Goal: Information Seeking & Learning: Learn about a topic

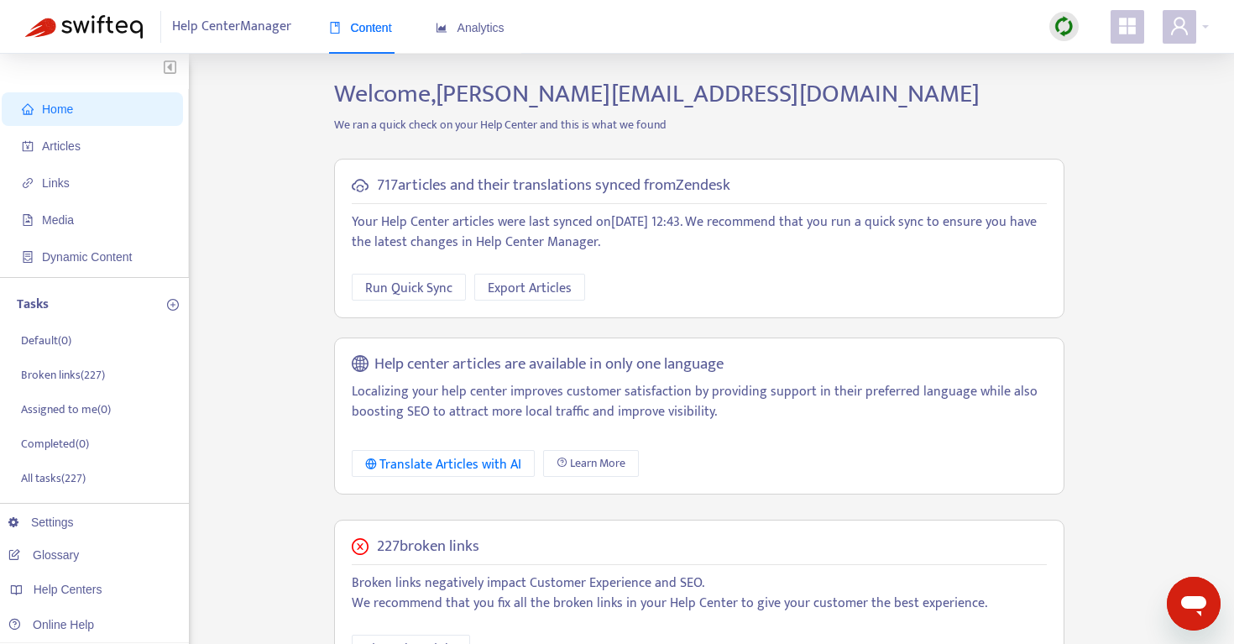
click at [1073, 29] on img at bounding box center [1063, 26] width 21 height 21
click at [1080, 71] on link "Quick Sync" at bounding box center [1098, 60] width 71 height 19
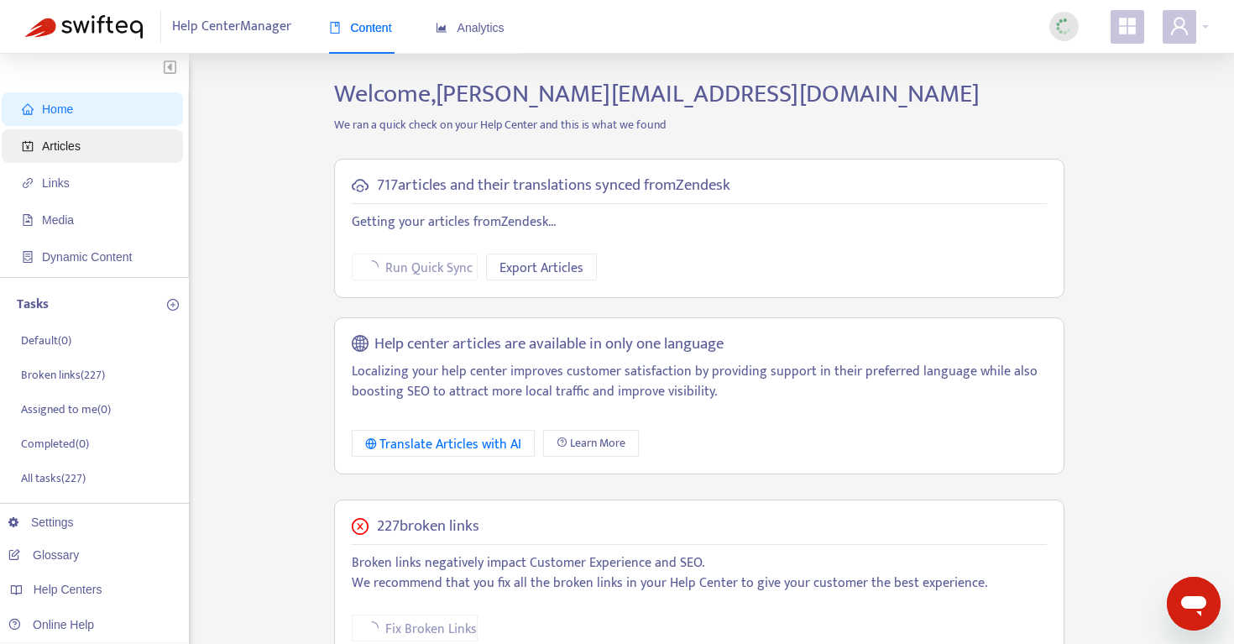
click at [81, 158] on span "Articles" at bounding box center [96, 146] width 148 height 34
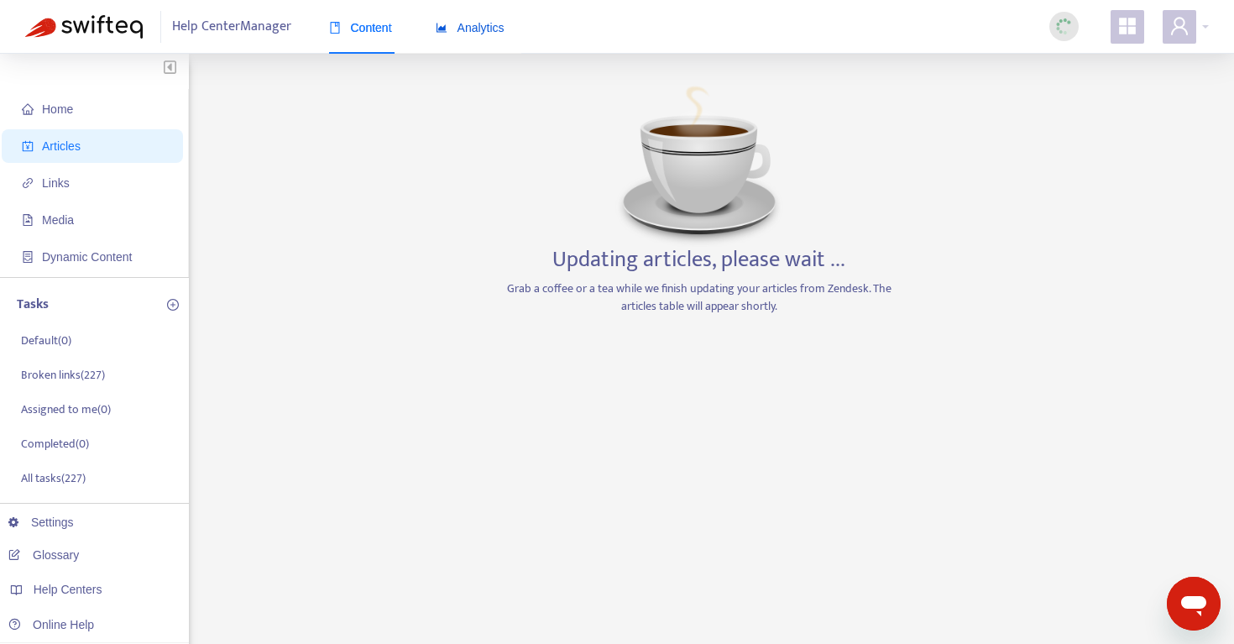
click at [485, 33] on span "Analytics" at bounding box center [470, 27] width 69 height 13
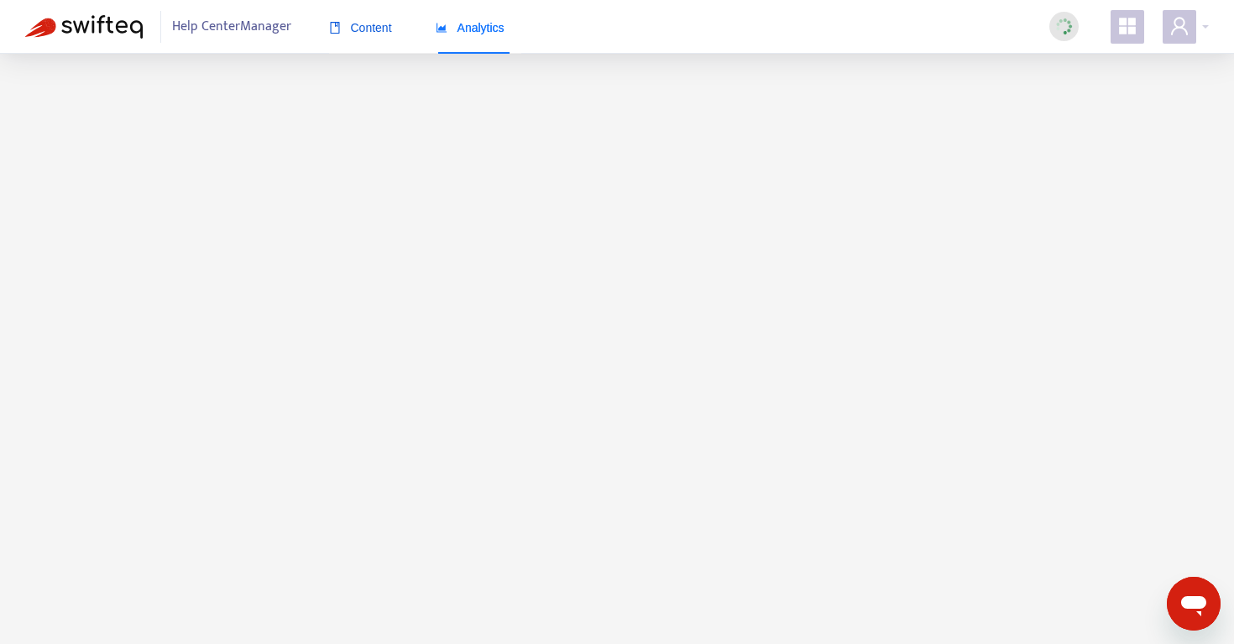
click at [360, 26] on span "Content" at bounding box center [360, 27] width 63 height 13
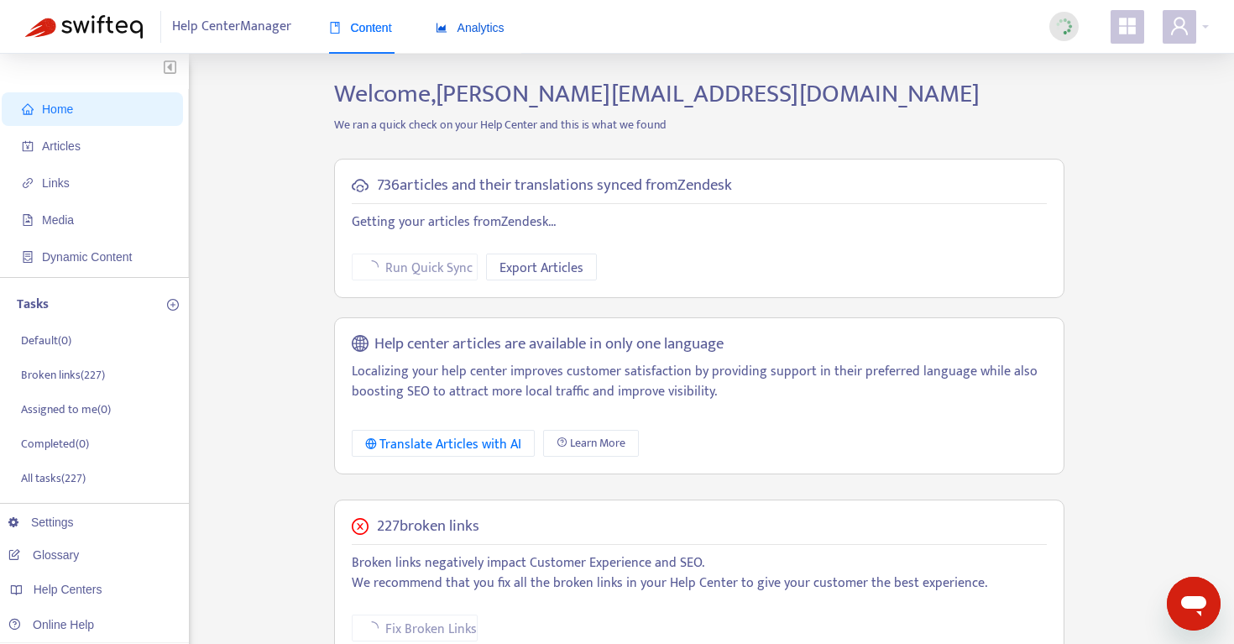
click at [468, 18] on div "Analytics" at bounding box center [470, 27] width 69 height 18
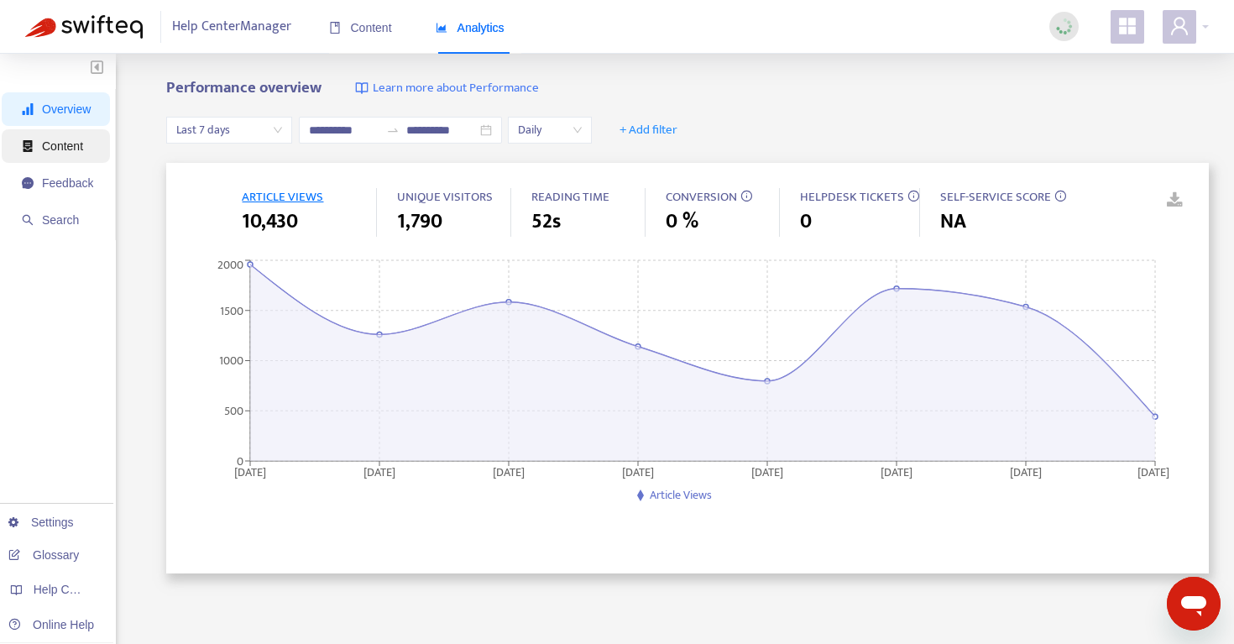
click at [70, 155] on span "Content" at bounding box center [57, 146] width 71 height 34
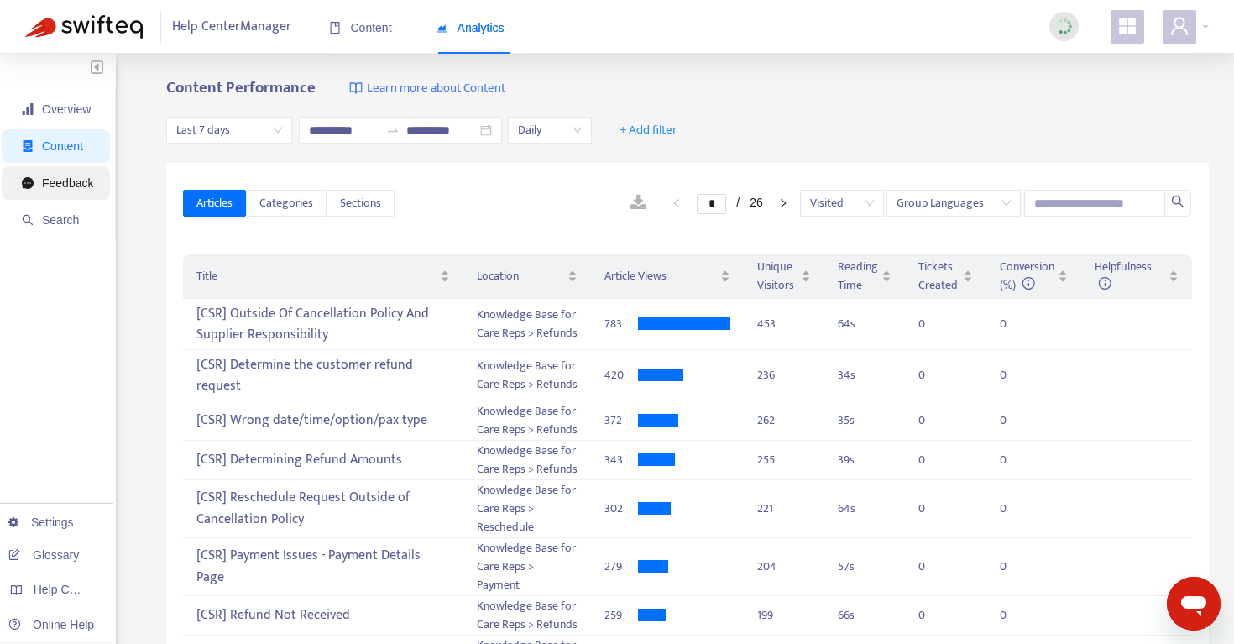
click at [76, 187] on span "Feedback" at bounding box center [67, 182] width 51 height 13
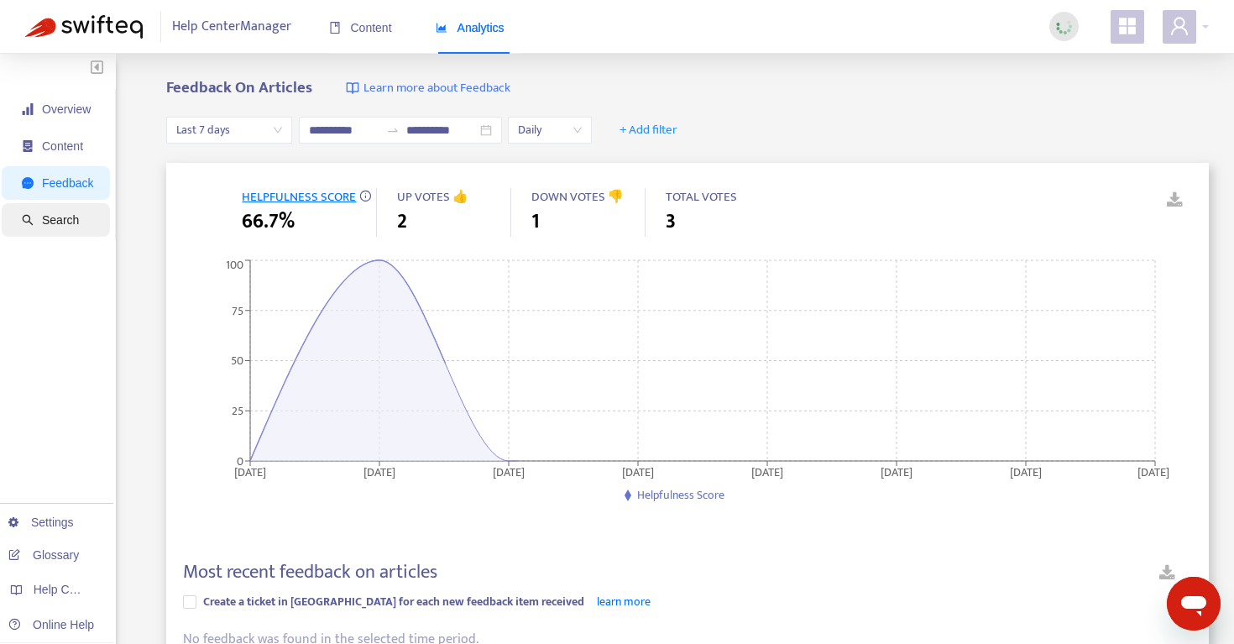
click at [72, 232] on span "Search" at bounding box center [57, 220] width 71 height 34
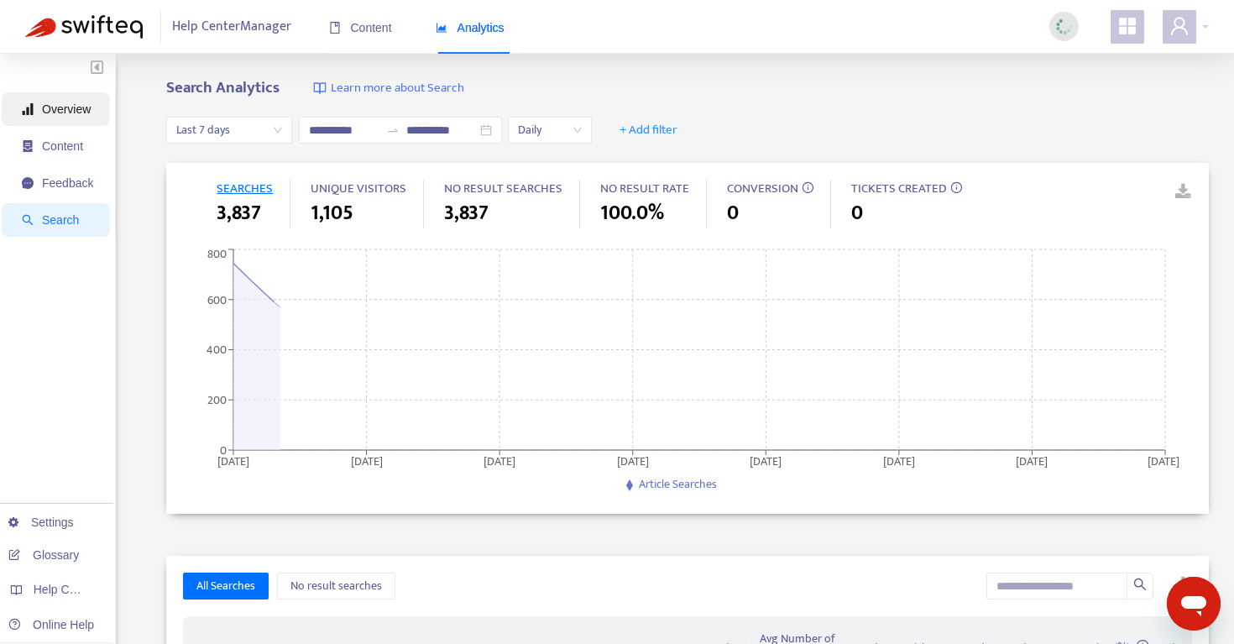
click at [64, 119] on span "Overview" at bounding box center [57, 109] width 71 height 34
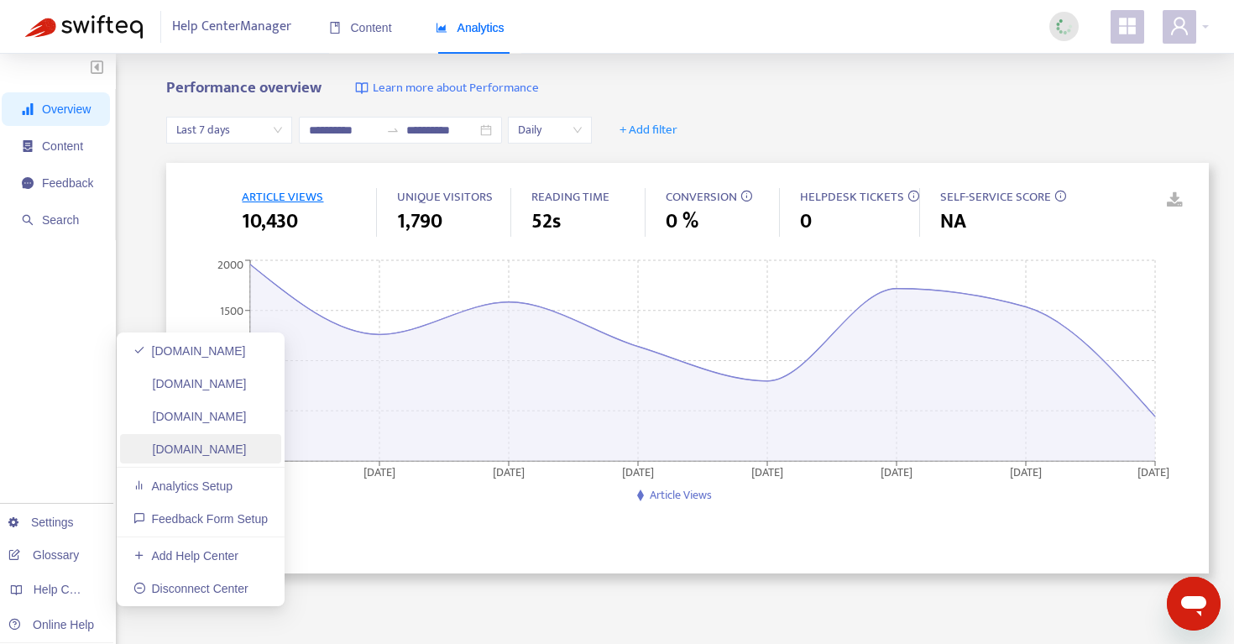
click at [189, 456] on link "[DOMAIN_NAME]" at bounding box center [189, 448] width 113 height 13
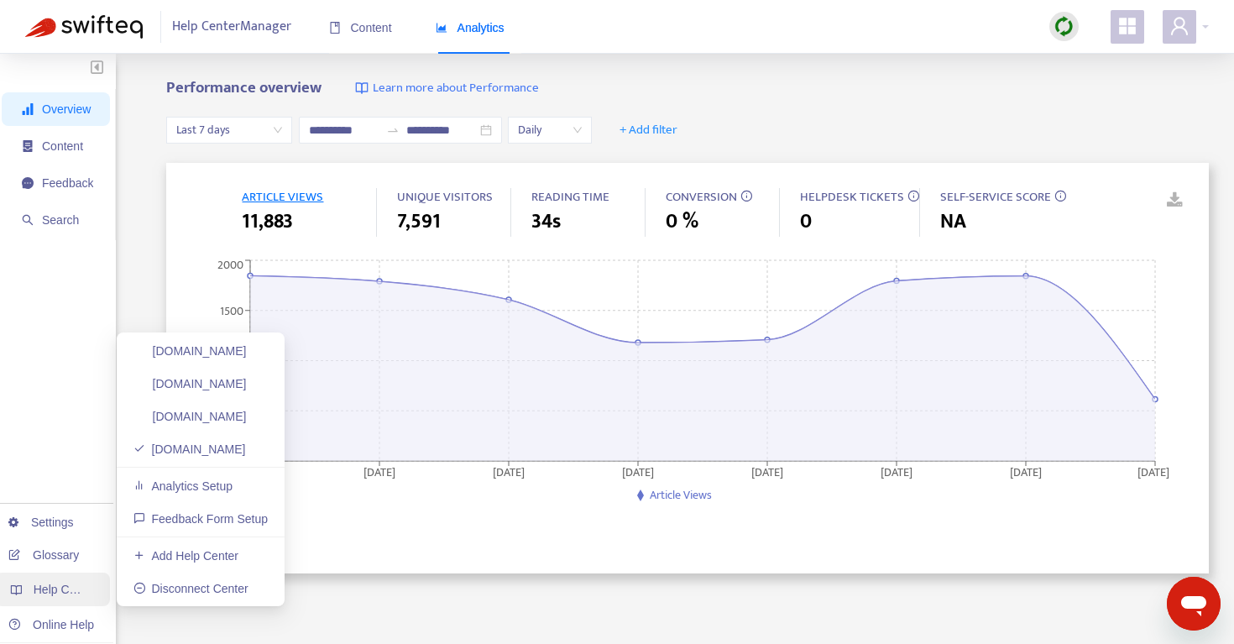
click at [50, 592] on span "Help Centers" at bounding box center [68, 588] width 69 height 13
click at [217, 351] on link "[DOMAIN_NAME]" at bounding box center [189, 350] width 113 height 13
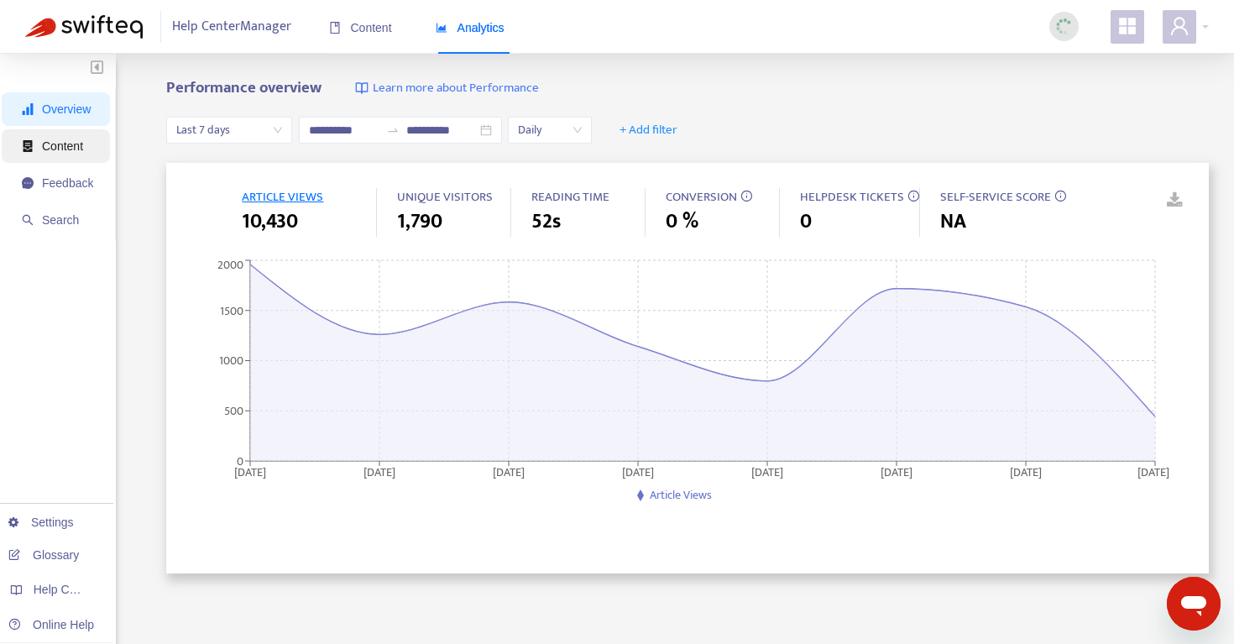
click at [73, 156] on span "Content" at bounding box center [57, 146] width 71 height 34
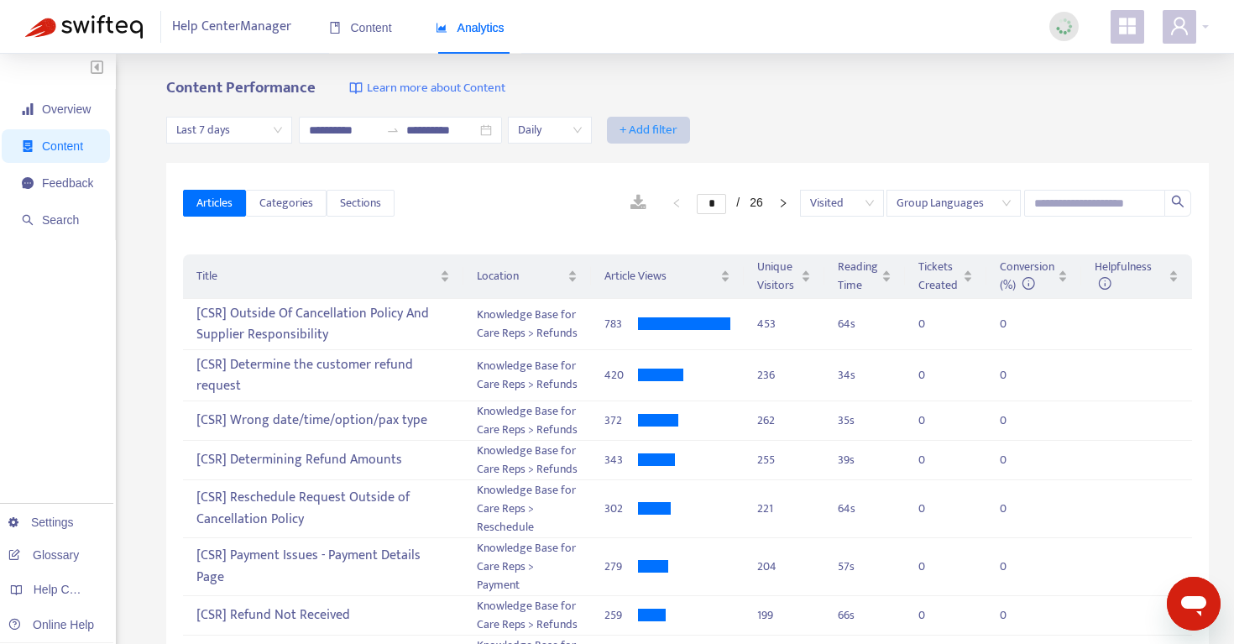
click at [663, 134] on span "+ Add filter" at bounding box center [648, 130] width 58 height 20
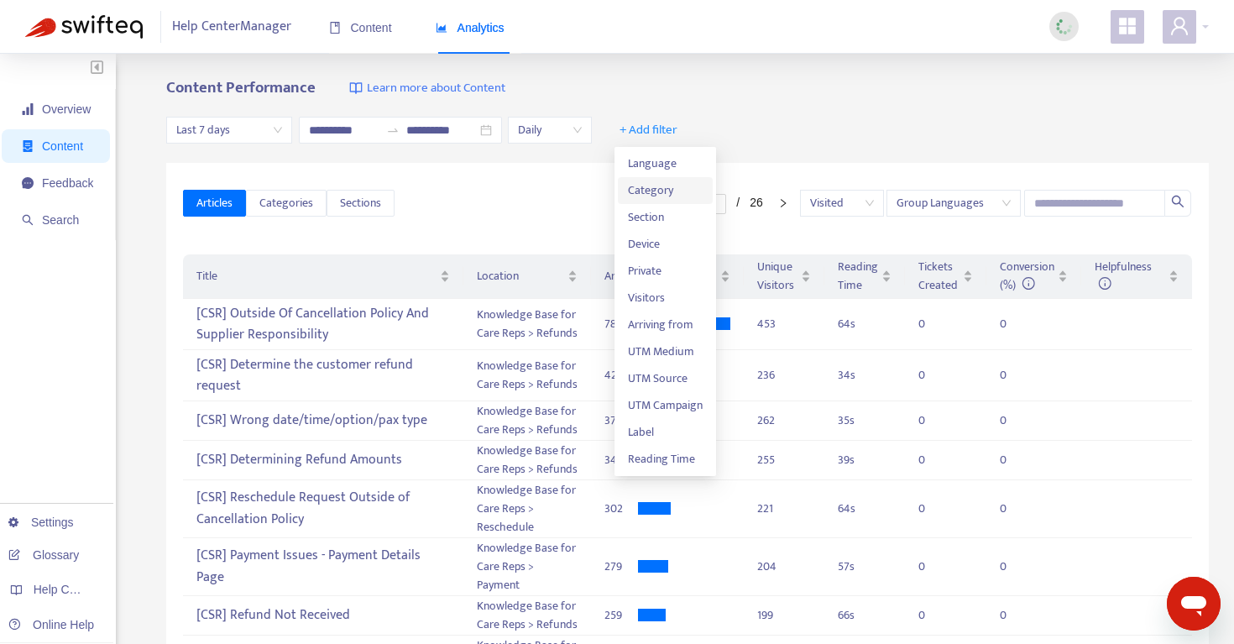
click at [663, 201] on li "Category" at bounding box center [665, 190] width 95 height 27
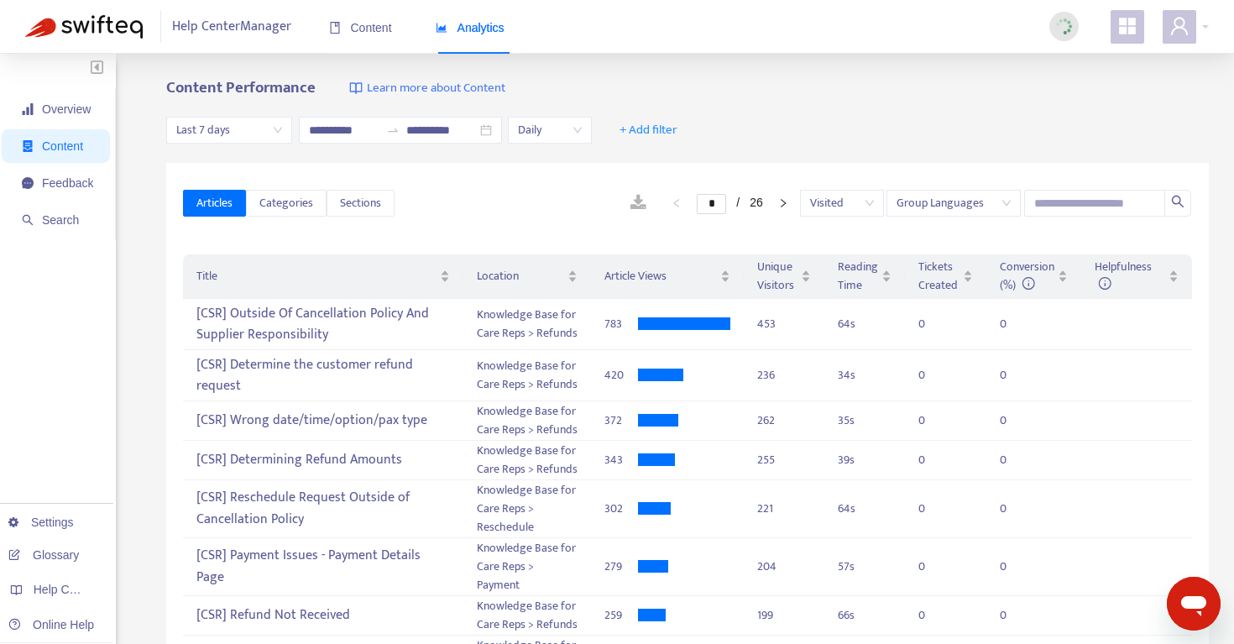
click at [992, 203] on span "Group Languages" at bounding box center [953, 203] width 114 height 25
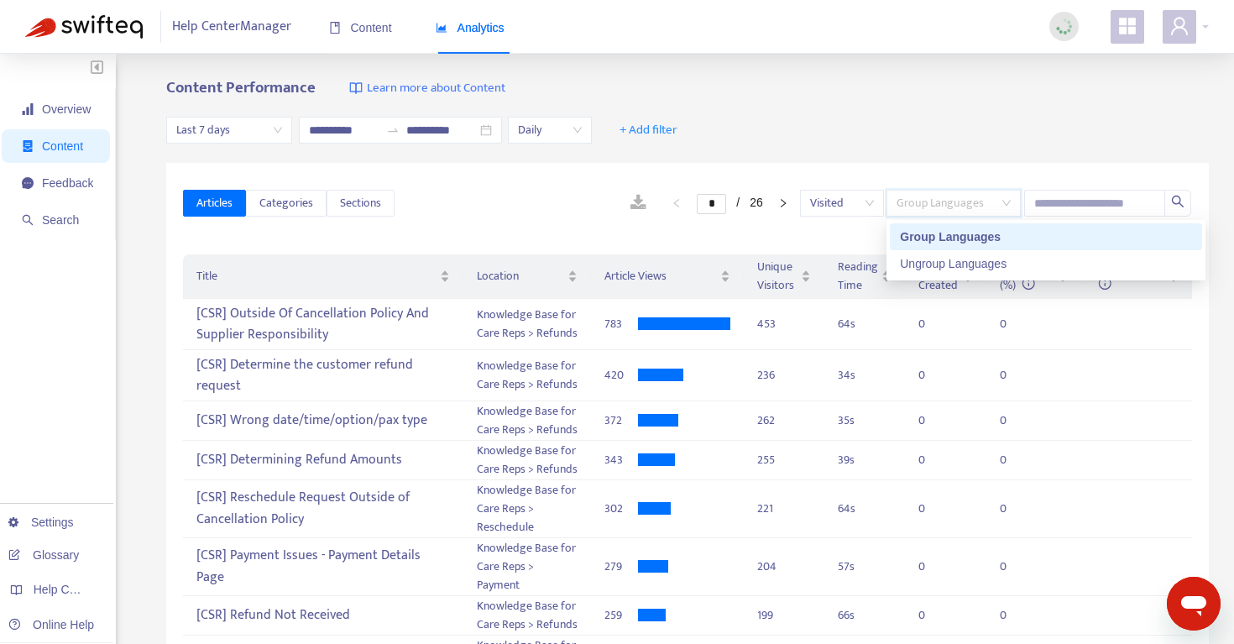
click at [992, 128] on div "**********" at bounding box center [687, 130] width 1042 height 65
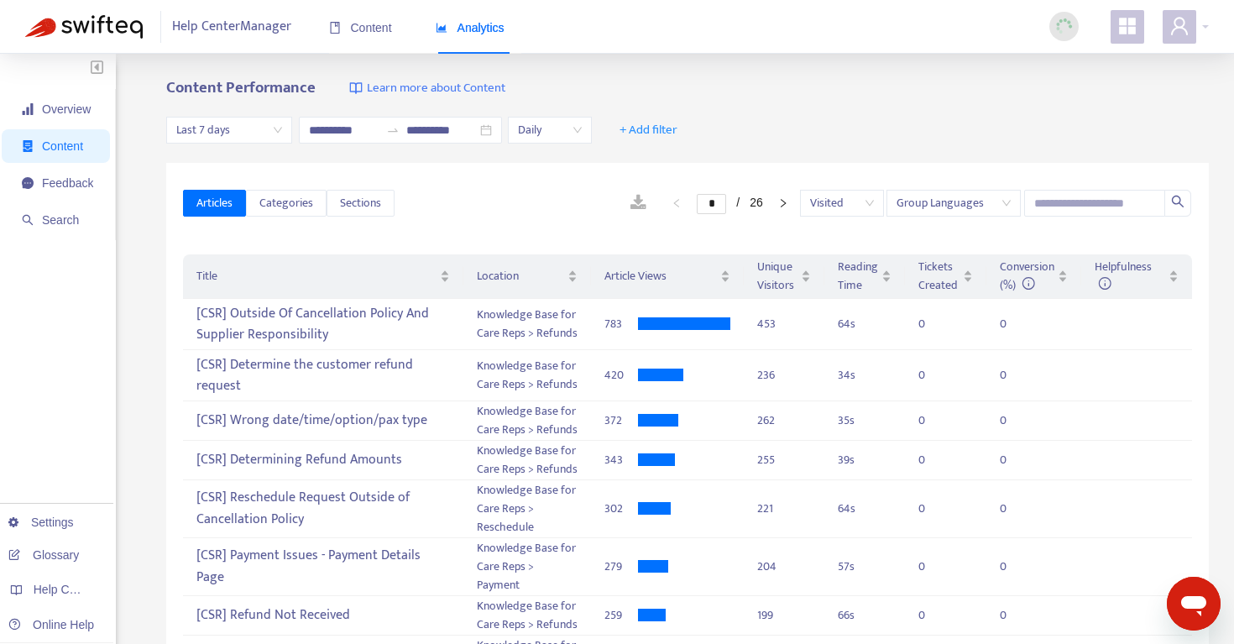
click at [556, 133] on span "Daily" at bounding box center [550, 130] width 64 height 25
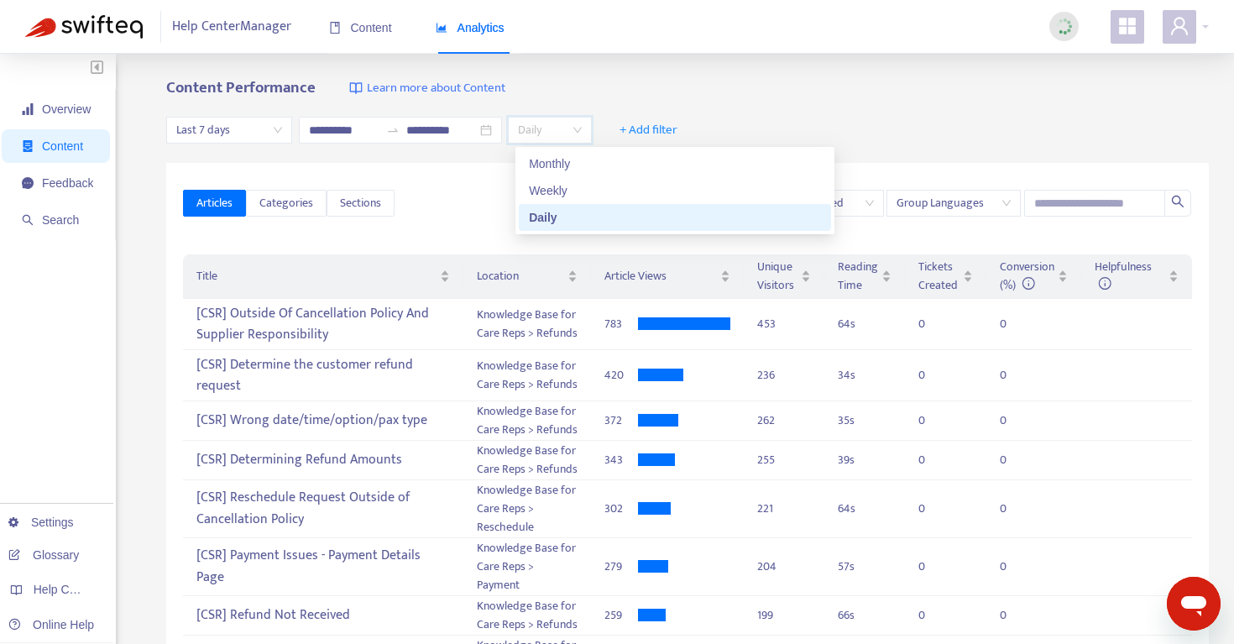
click at [322, 173] on div "Articles Categories Sections * / 26 Visited Group Languages" at bounding box center [687, 203] width 1009 height 65
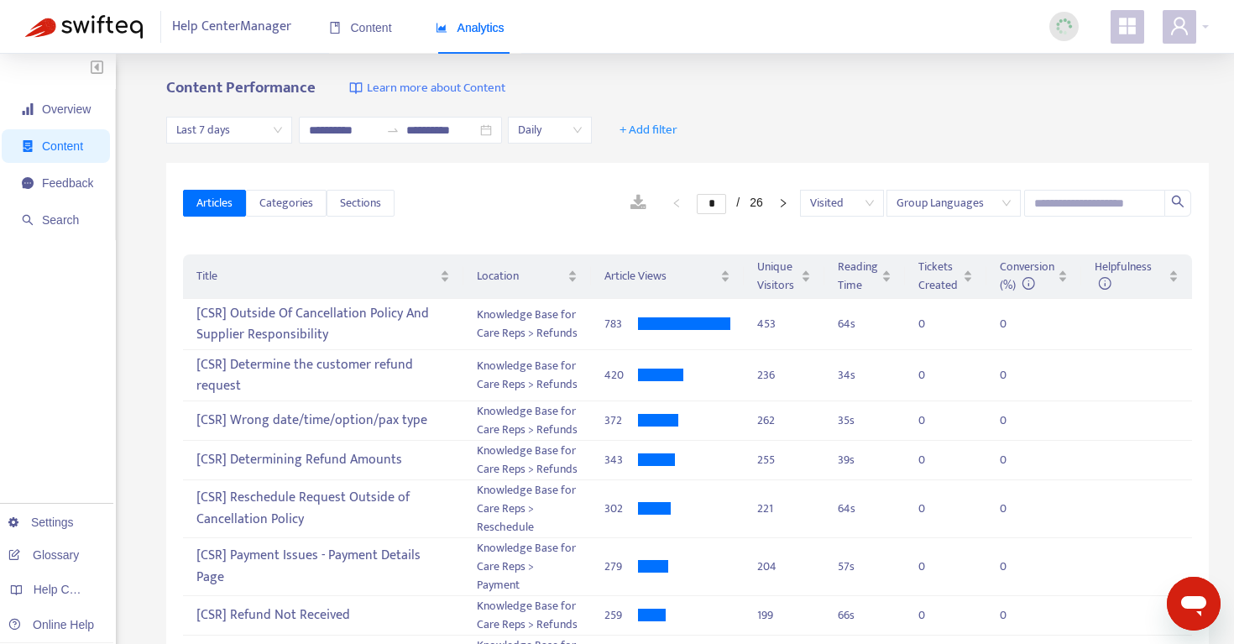
click at [226, 136] on span "Last 7 days" at bounding box center [229, 130] width 106 height 25
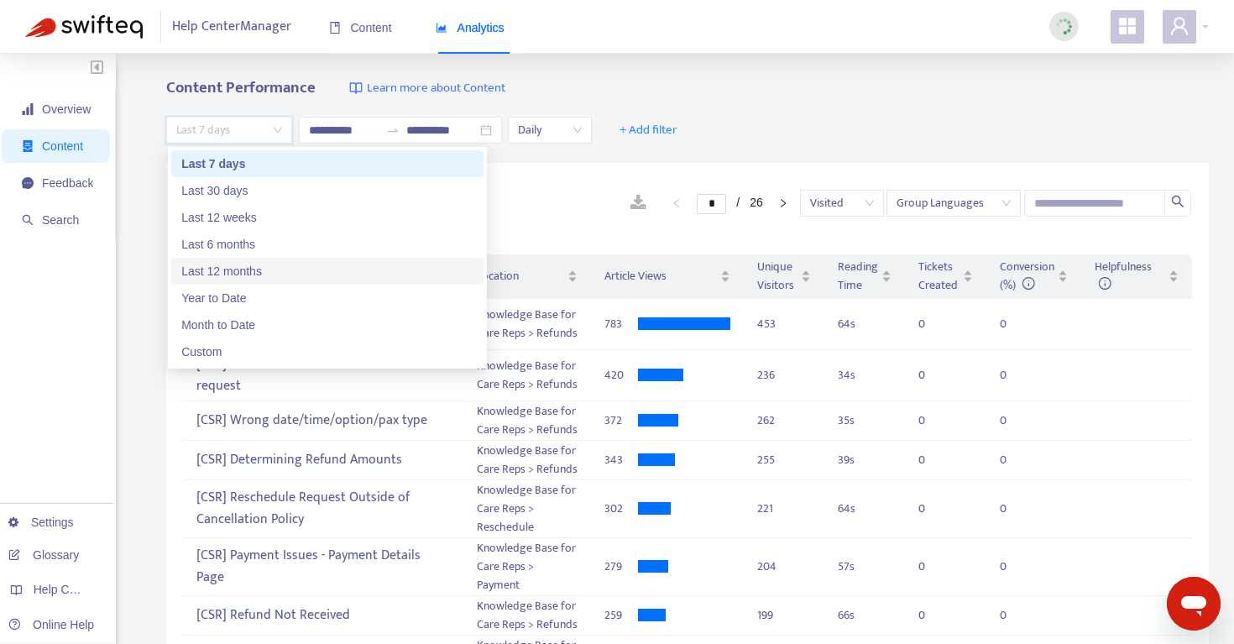
click at [272, 269] on div "Last 12 months" at bounding box center [327, 271] width 292 height 18
type input "**********"
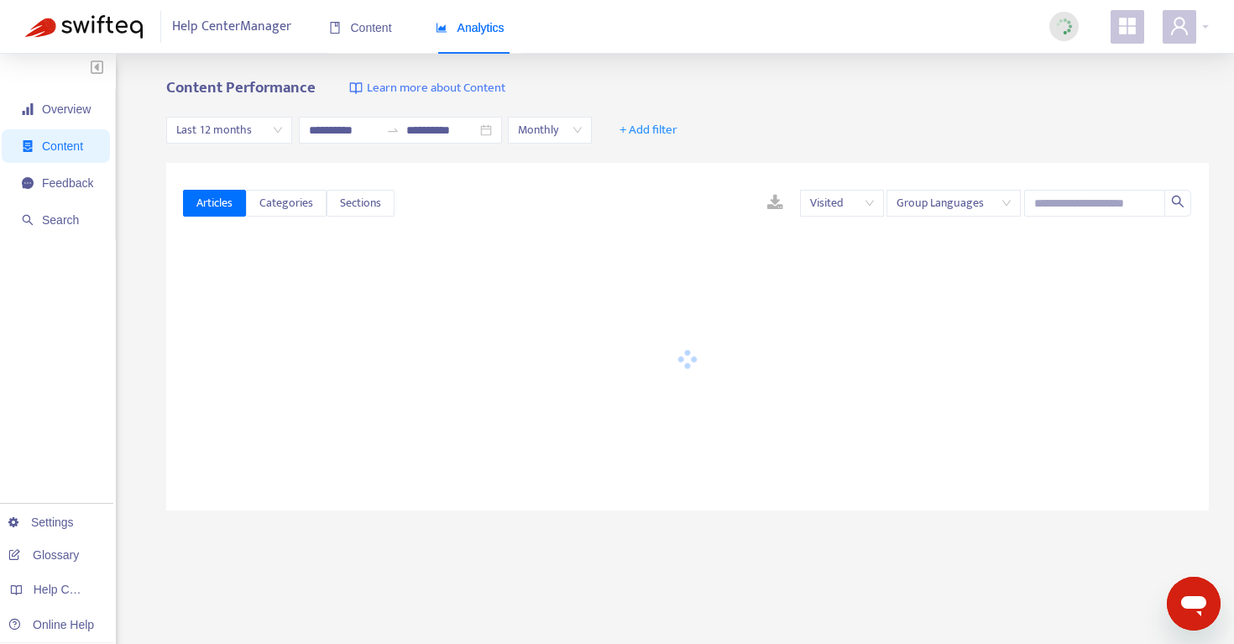
click at [149, 133] on div "**********" at bounding box center [616, 570] width 1183 height 982
click at [650, 129] on span "+ Add filter" at bounding box center [648, 130] width 58 height 20
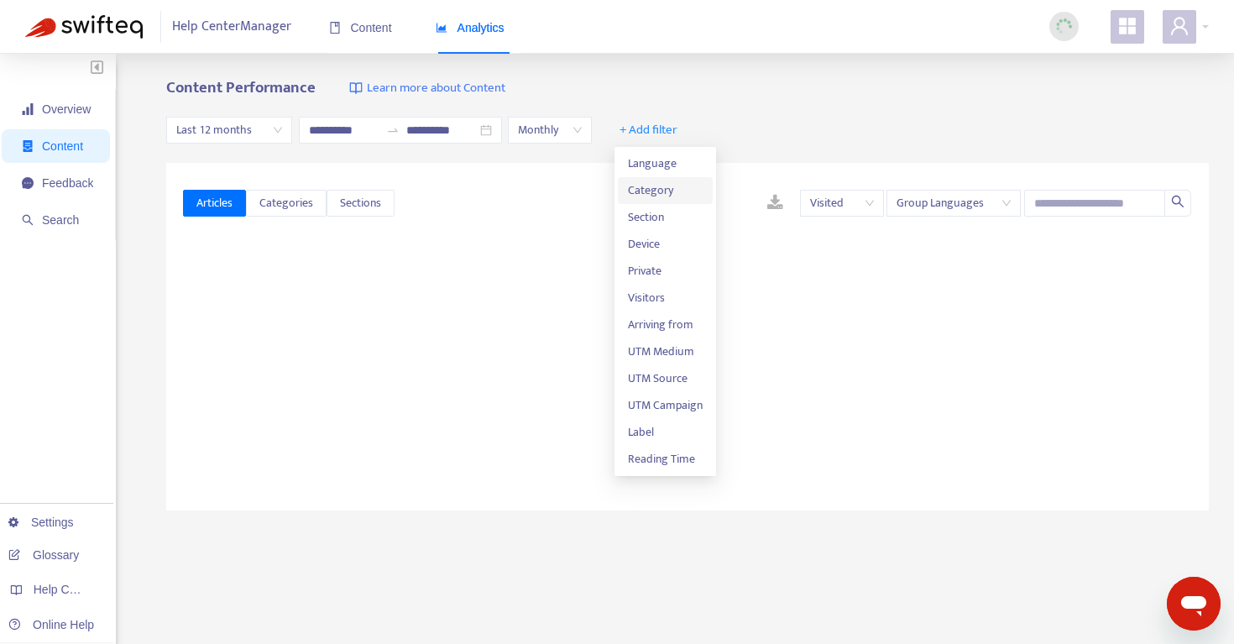
click at [655, 193] on span "Category" at bounding box center [665, 190] width 75 height 18
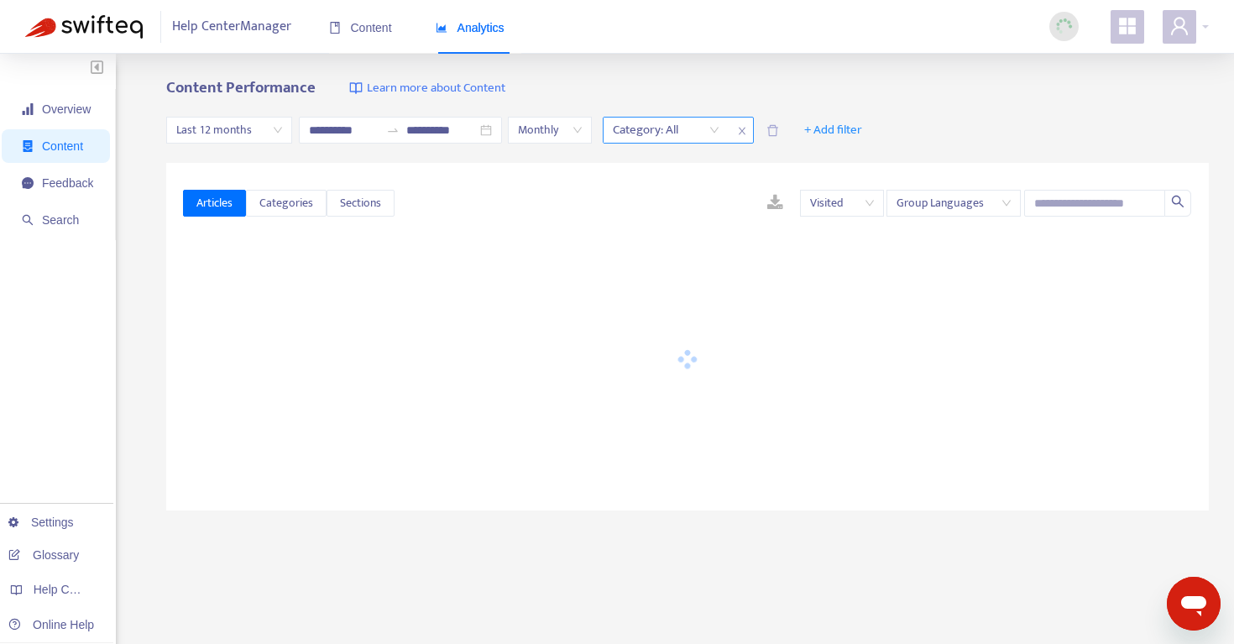
click at [666, 132] on div at bounding box center [658, 130] width 102 height 20
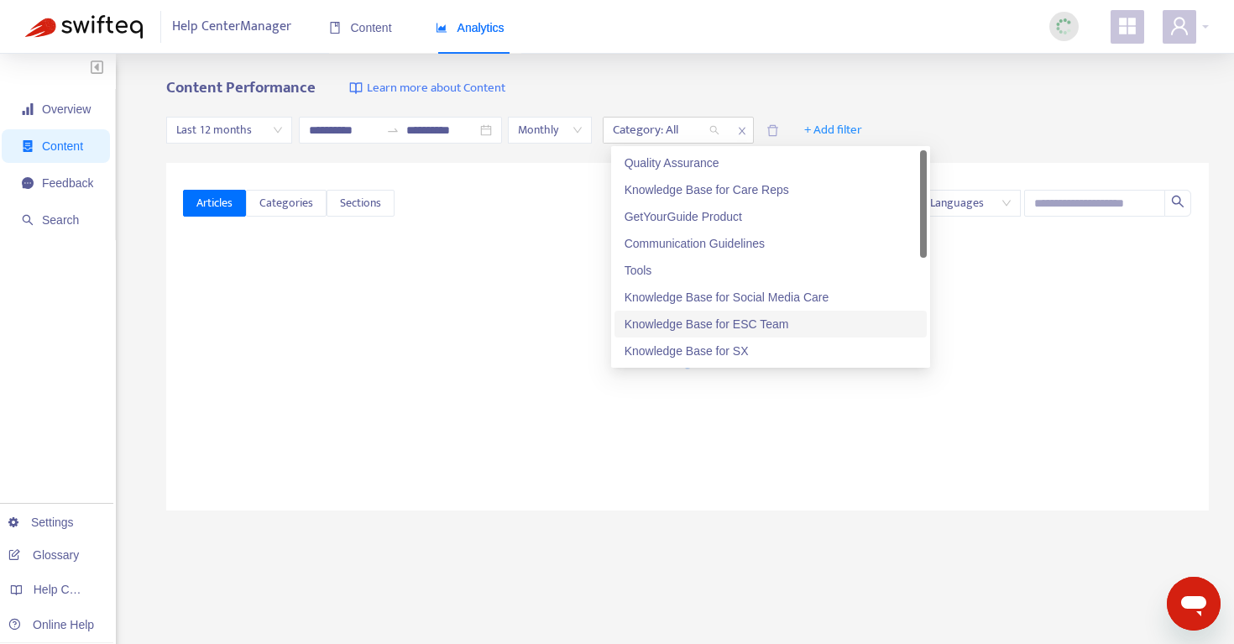
scroll to position [53, 0]
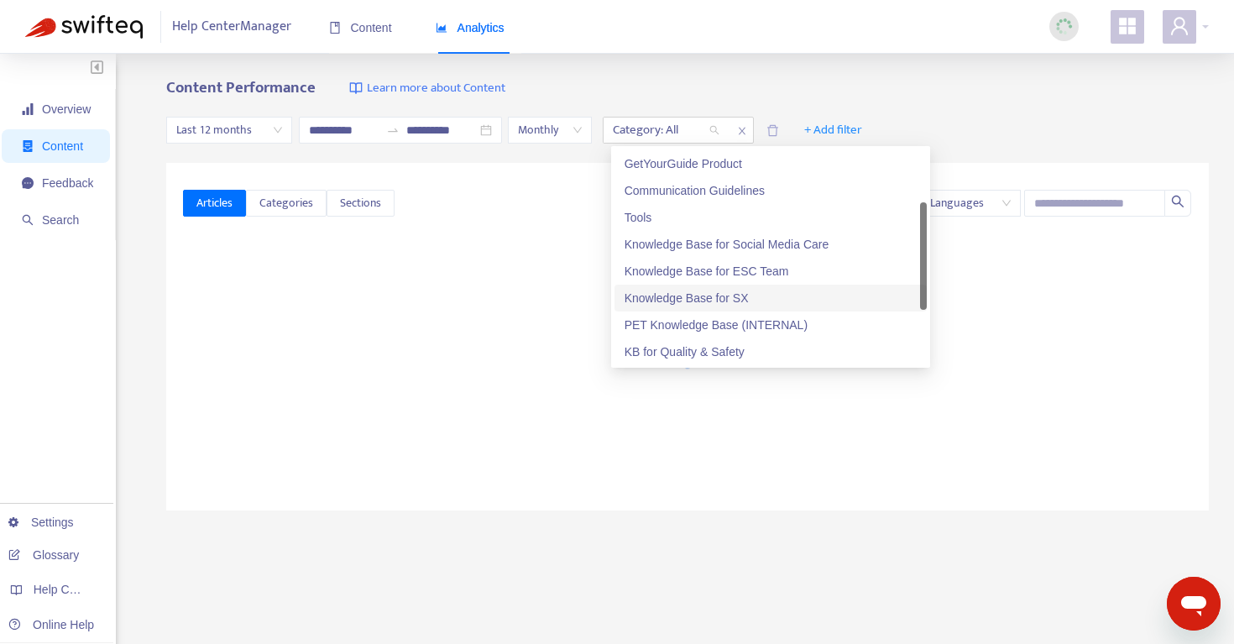
click at [732, 290] on div "Knowledge Base for SX" at bounding box center [770, 298] width 292 height 18
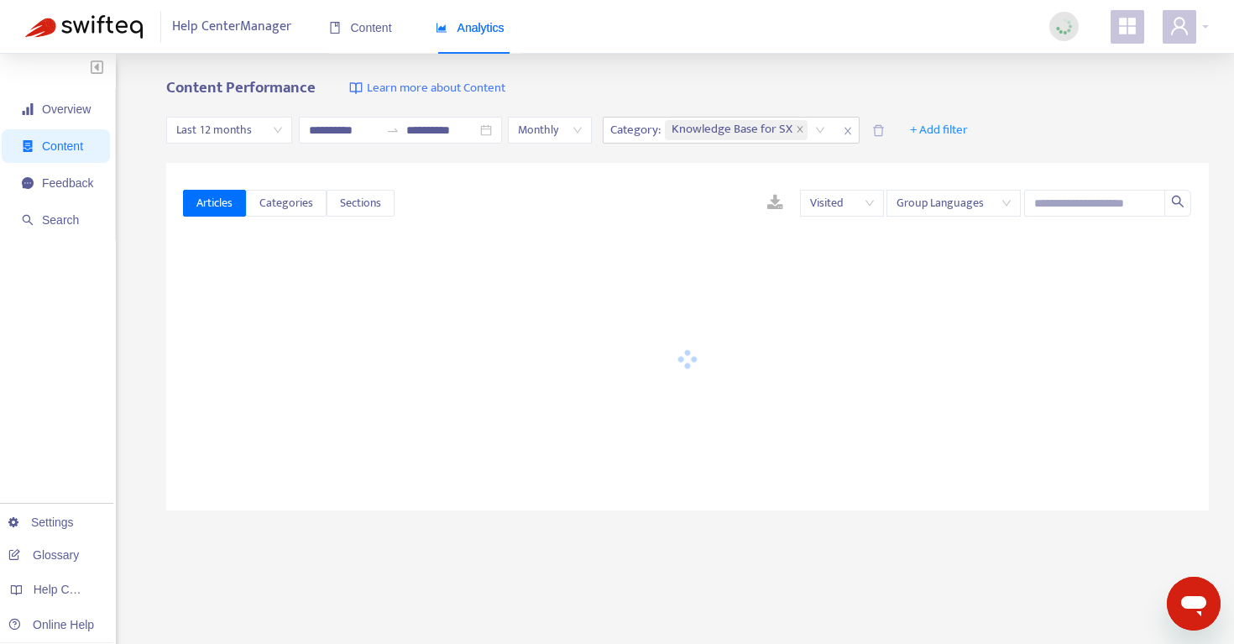
click at [948, 73] on div "**********" at bounding box center [617, 557] width 1234 height 1007
click at [783, 128] on span "Knowledge Base for SX" at bounding box center [731, 130] width 121 height 20
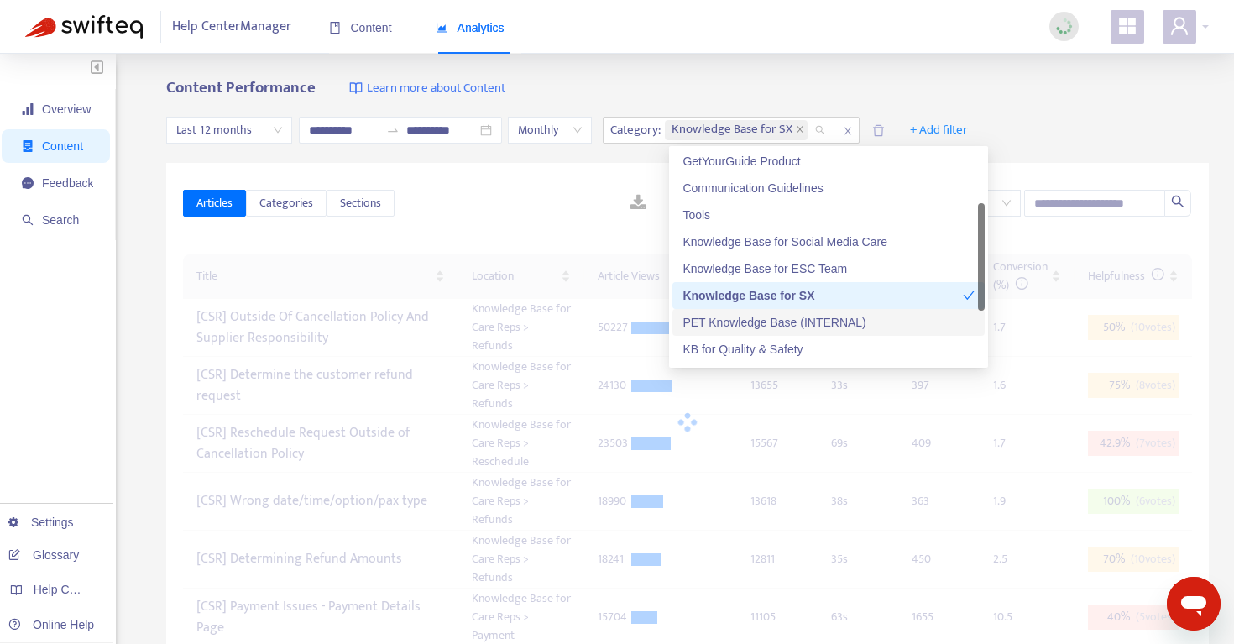
scroll to position [54, 0]
click at [986, 97] on div "Content Performance Learn more about Content" at bounding box center [687, 88] width 1042 height 19
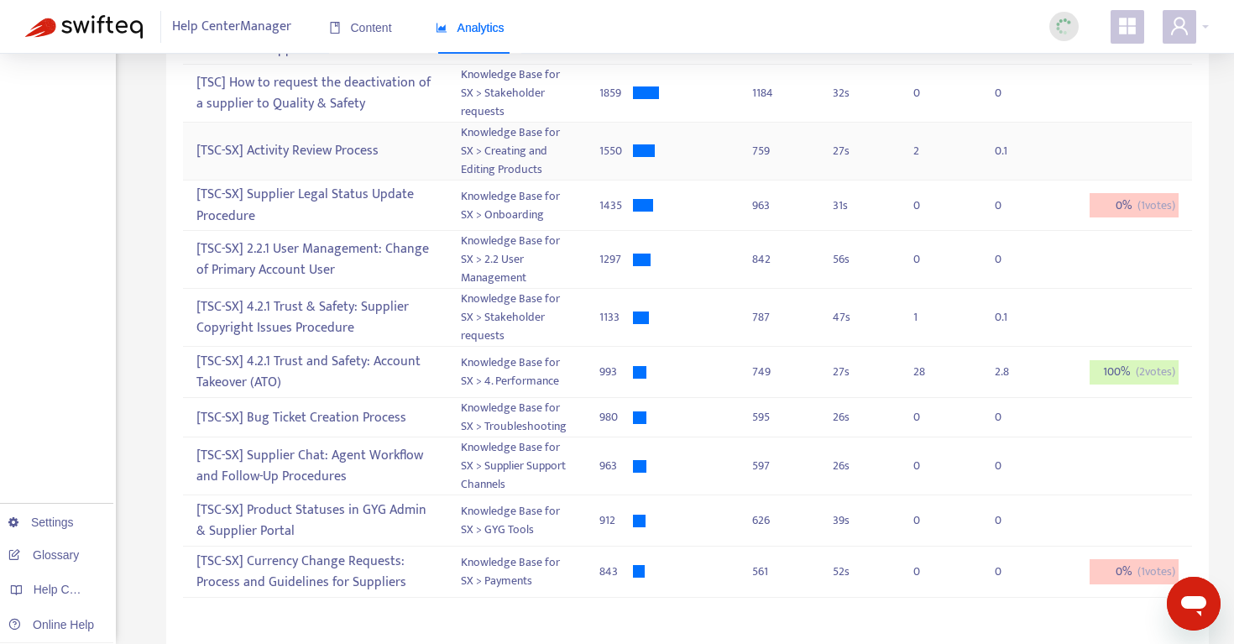
scroll to position [0, 0]
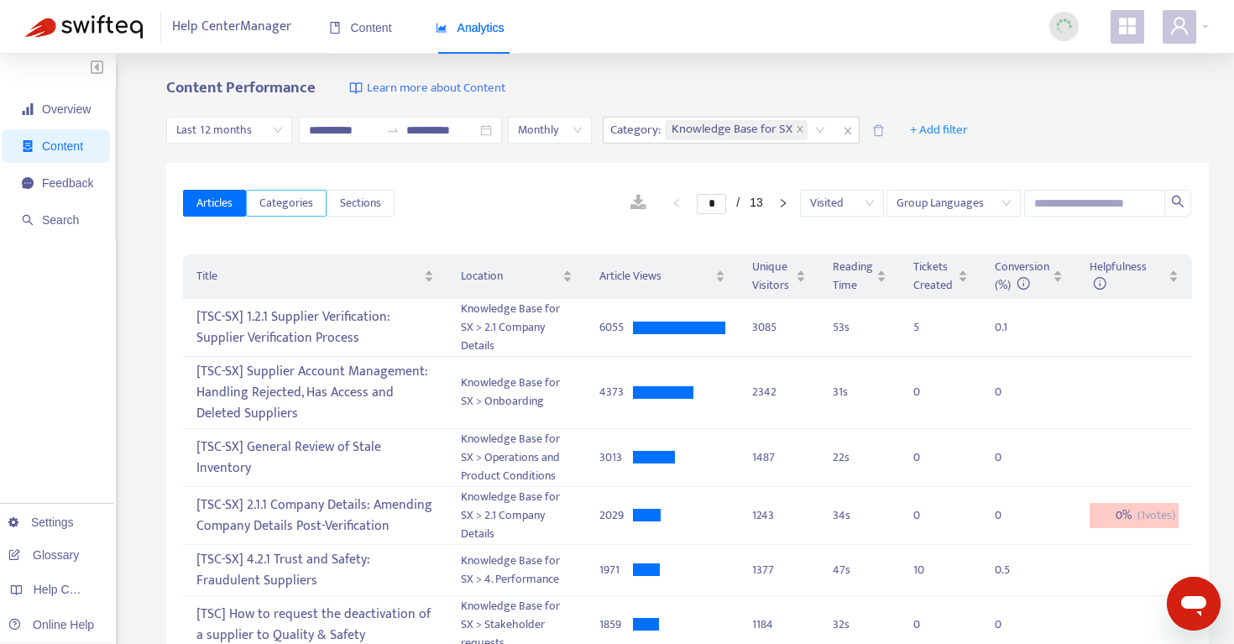
click at [300, 204] on span "Categories" at bounding box center [286, 203] width 54 height 18
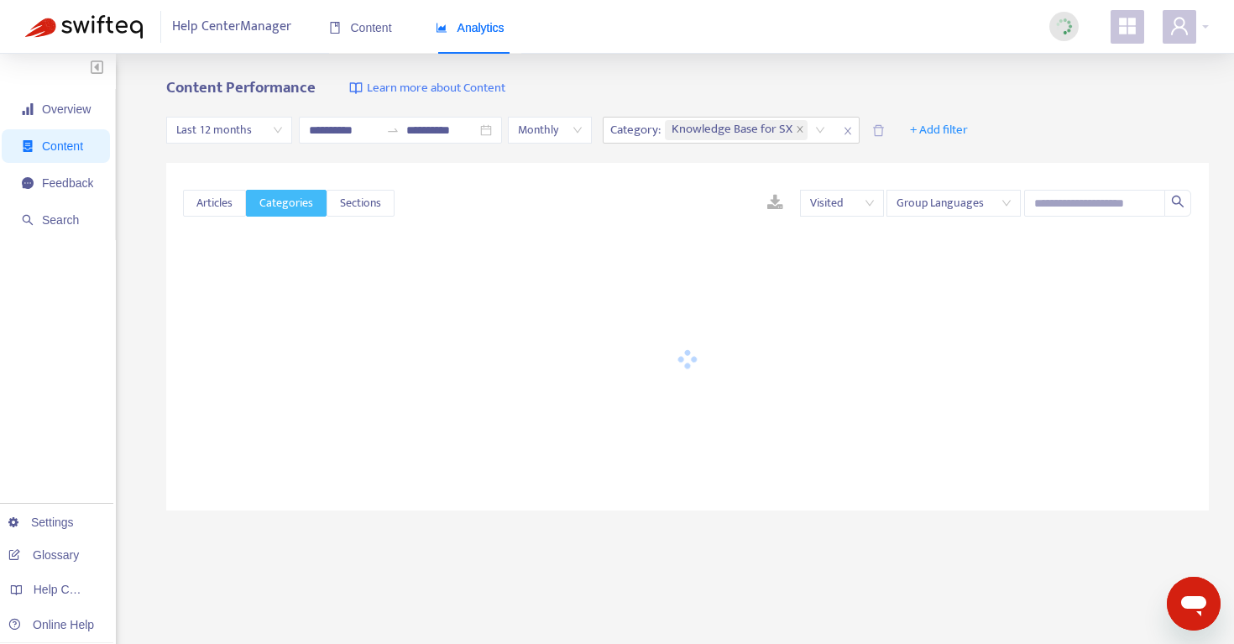
click at [927, 209] on span "Group Languages" at bounding box center [953, 203] width 114 height 25
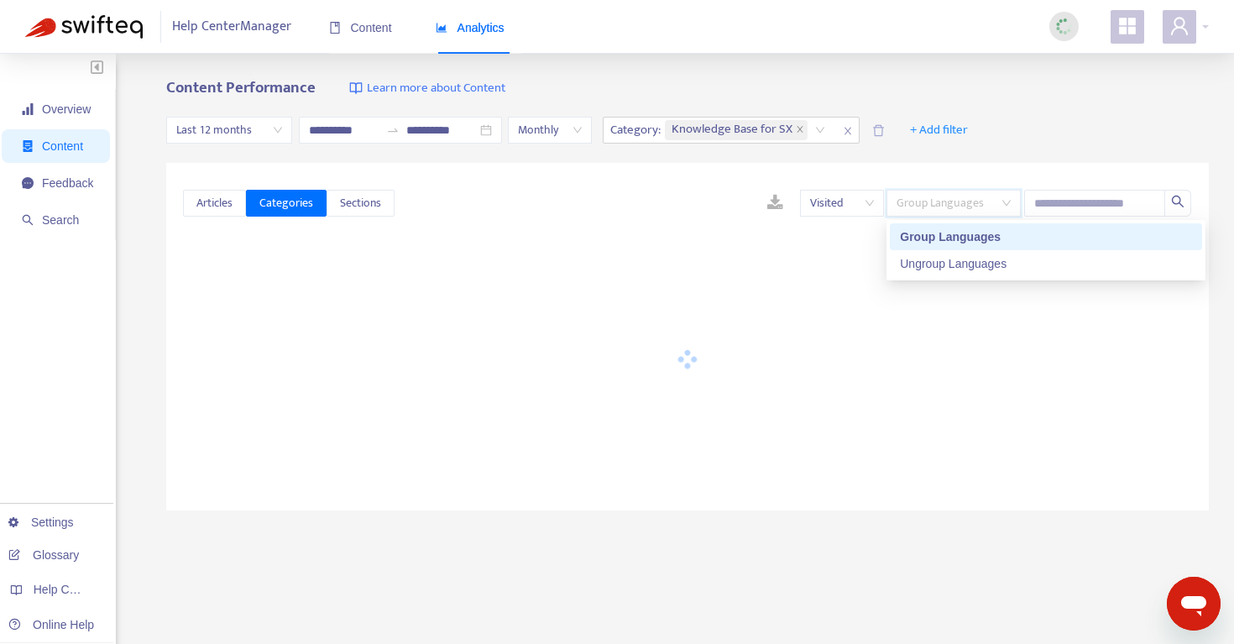
click at [928, 147] on div "**********" at bounding box center [687, 130] width 1042 height 65
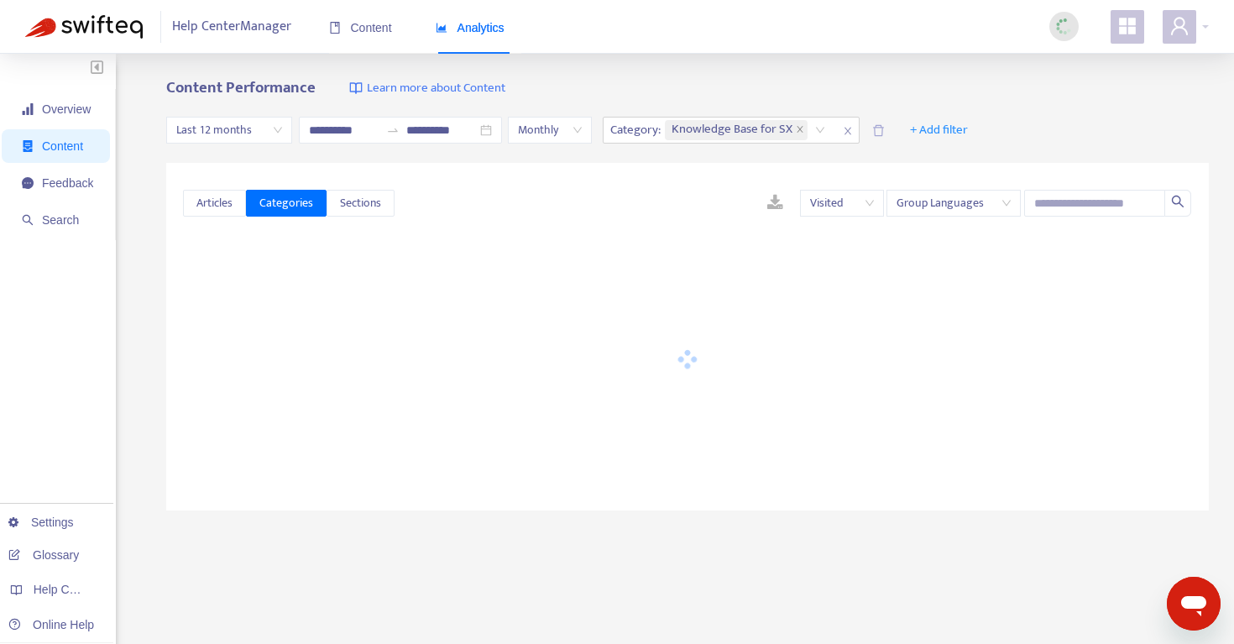
click at [840, 201] on span "Visited" at bounding box center [842, 203] width 64 height 25
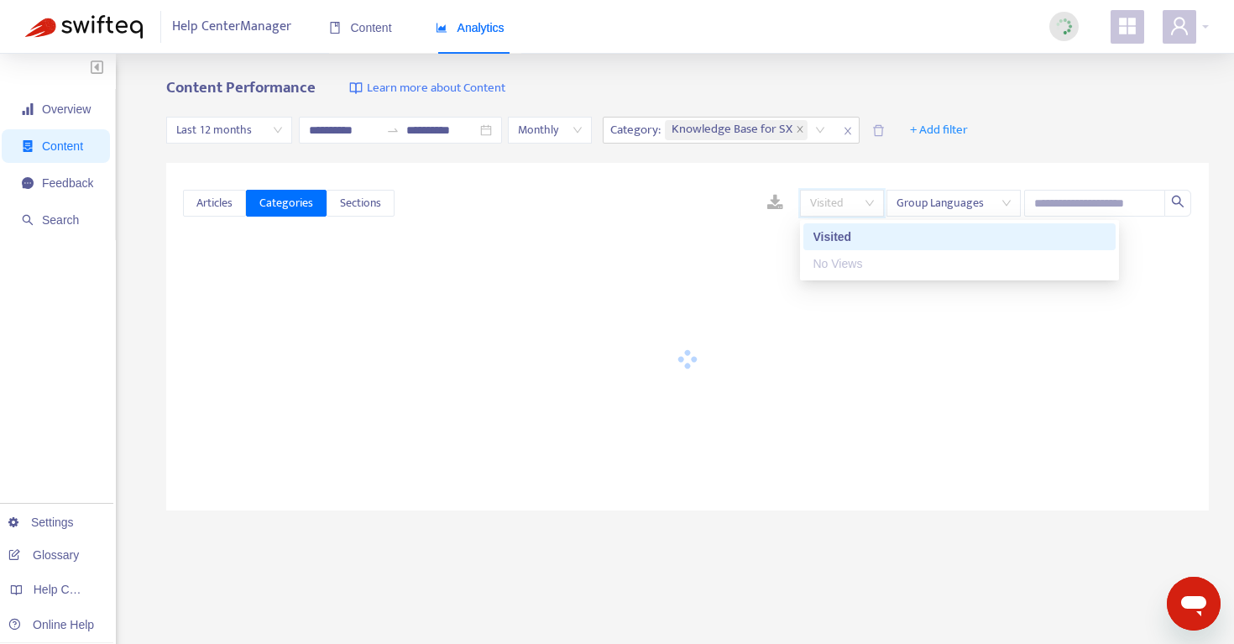
click at [943, 156] on div "**********" at bounding box center [687, 130] width 1042 height 65
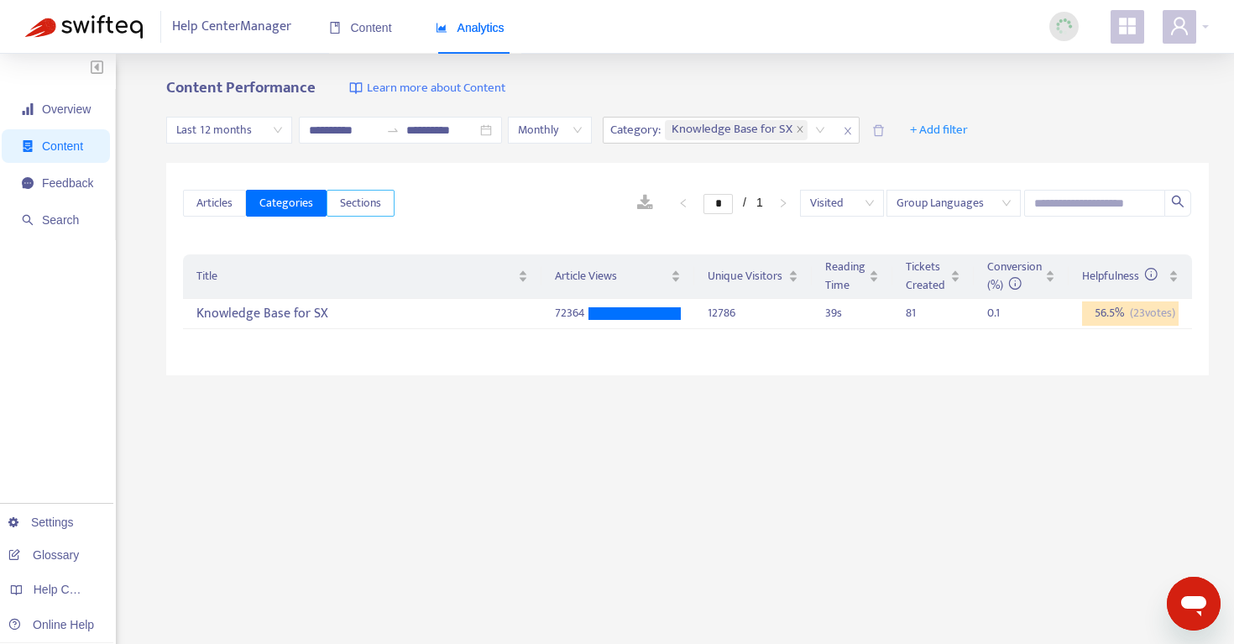
click at [340, 206] on button "Sections" at bounding box center [360, 203] width 68 height 27
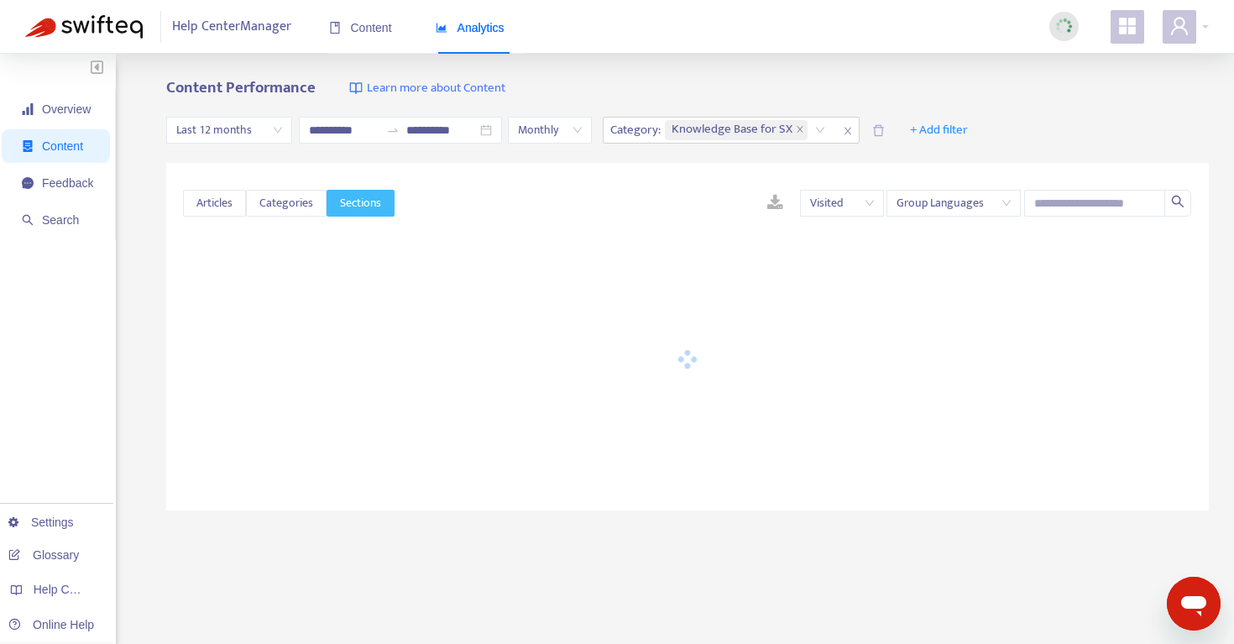
click at [549, 131] on span "Monthly" at bounding box center [550, 130] width 64 height 25
click at [596, 85] on div "Content Performance Learn more about Content" at bounding box center [687, 88] width 1042 height 19
